Goal: Information Seeking & Learning: Compare options

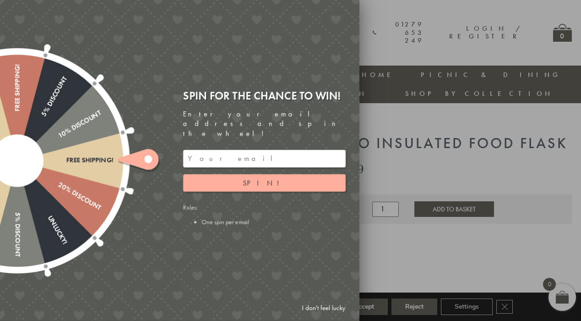
click at [433, 156] on div at bounding box center [290, 160] width 581 height 321
click at [391, 151] on div at bounding box center [290, 160] width 581 height 321
click at [325, 306] on link "I don't feel lucky" at bounding box center [323, 307] width 53 height 17
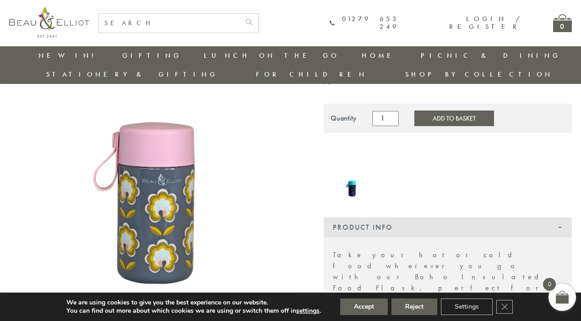
scroll to position [72, 0]
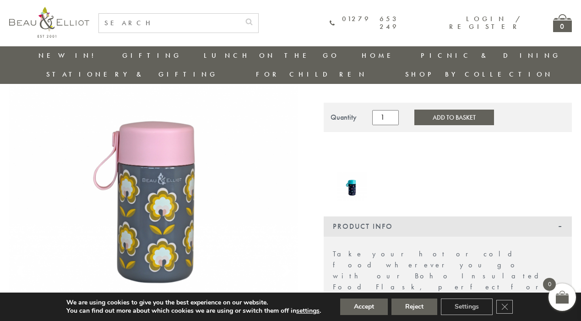
click at [357, 171] on img at bounding box center [352, 185] width 29 height 29
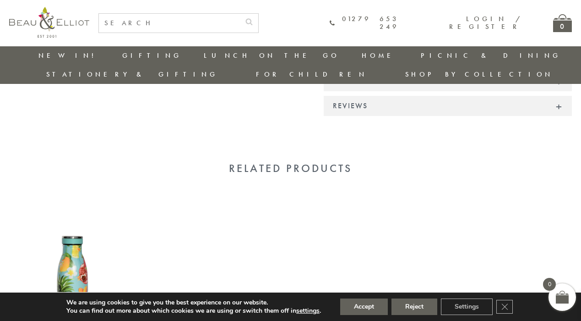
scroll to position [677, 0]
click at [75, 198] on img at bounding box center [72, 280] width 127 height 164
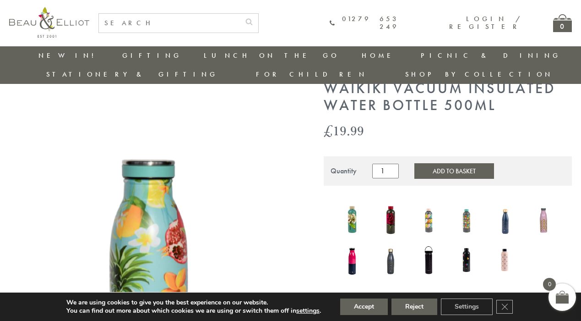
scroll to position [38, 0]
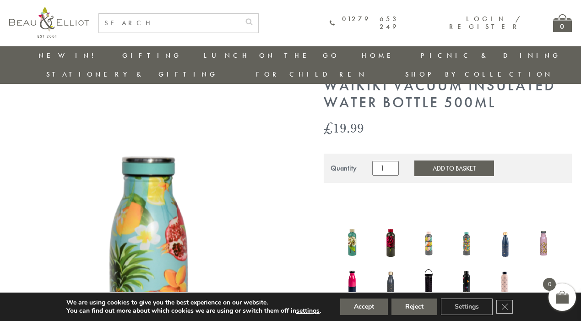
click at [353, 222] on img at bounding box center [352, 241] width 29 height 39
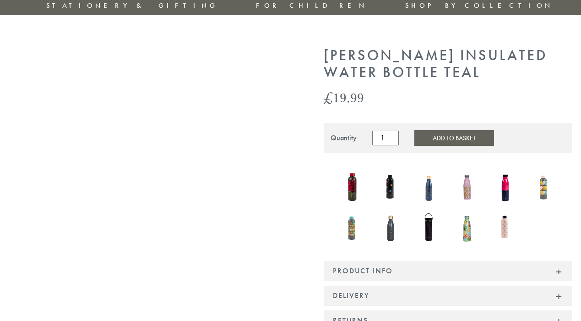
scroll to position [90, 0]
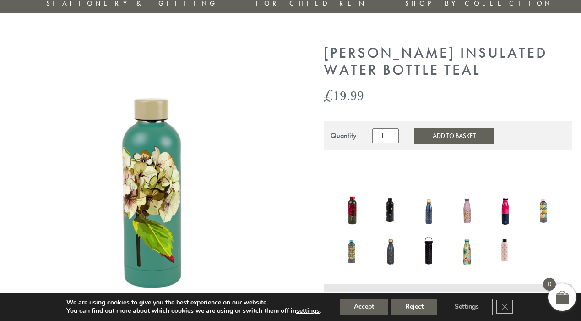
click at [353, 230] on img at bounding box center [352, 249] width 29 height 38
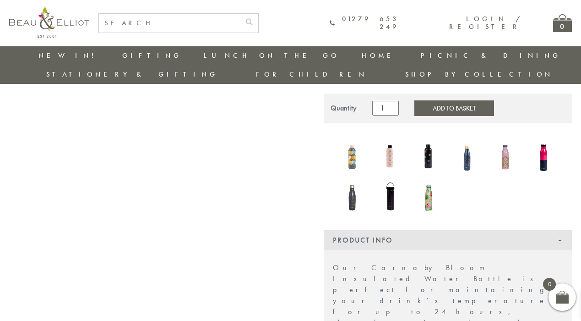
scroll to position [98, 0]
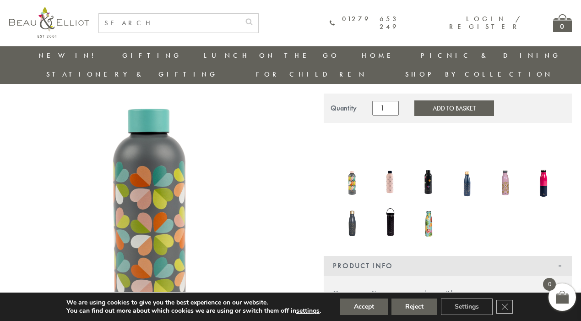
click at [505, 162] on img at bounding box center [505, 181] width 29 height 38
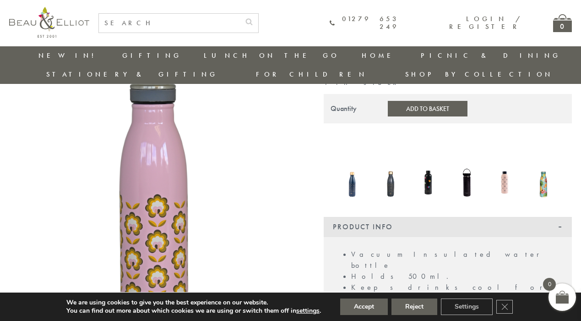
scroll to position [113, 0]
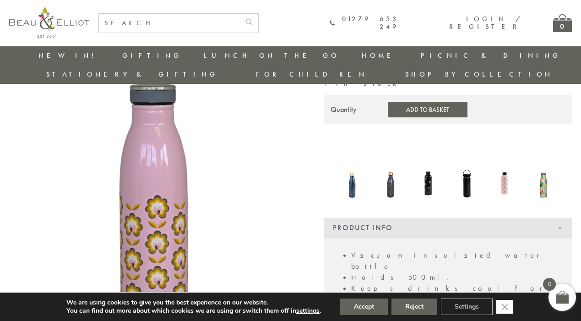
click at [504, 308] on icon "Close GDPR Cookie Banner" at bounding box center [504, 306] width 16 height 14
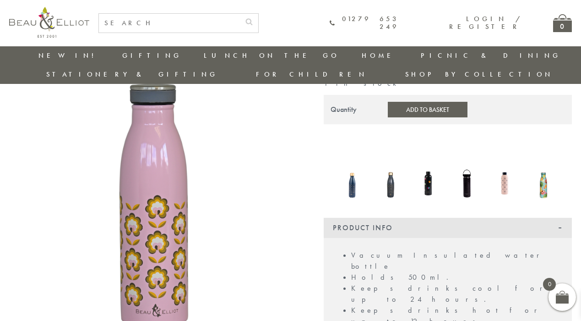
click at [543, 169] on img at bounding box center [543, 183] width 29 height 38
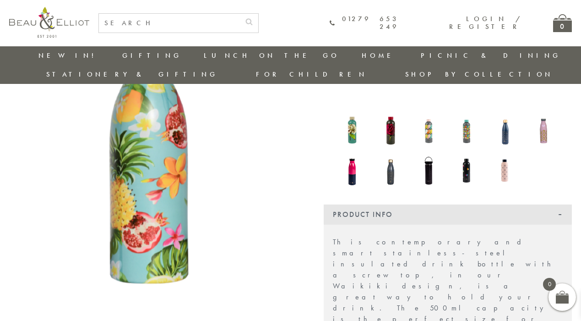
scroll to position [147, 0]
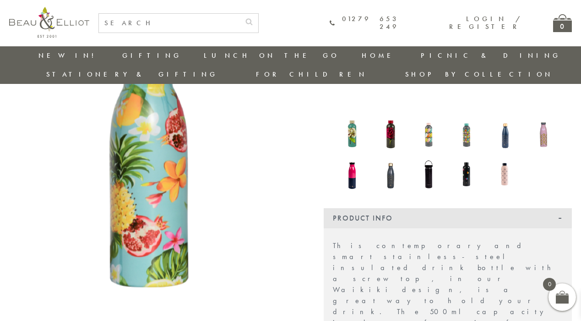
click at [393, 117] on img at bounding box center [390, 133] width 29 height 39
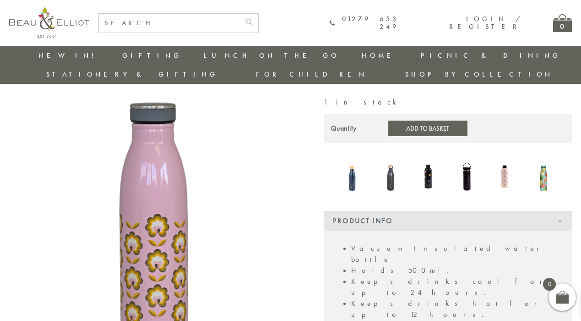
scroll to position [94, 4]
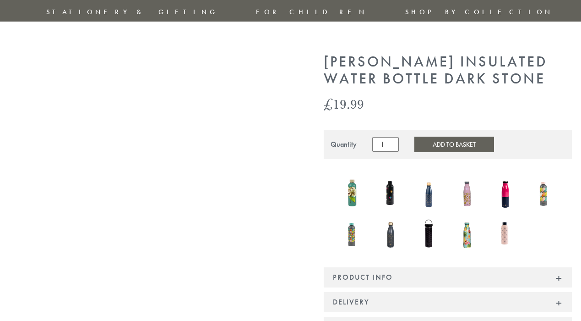
scroll to position [82, 0]
